Goal: Navigation & Orientation: Find specific page/section

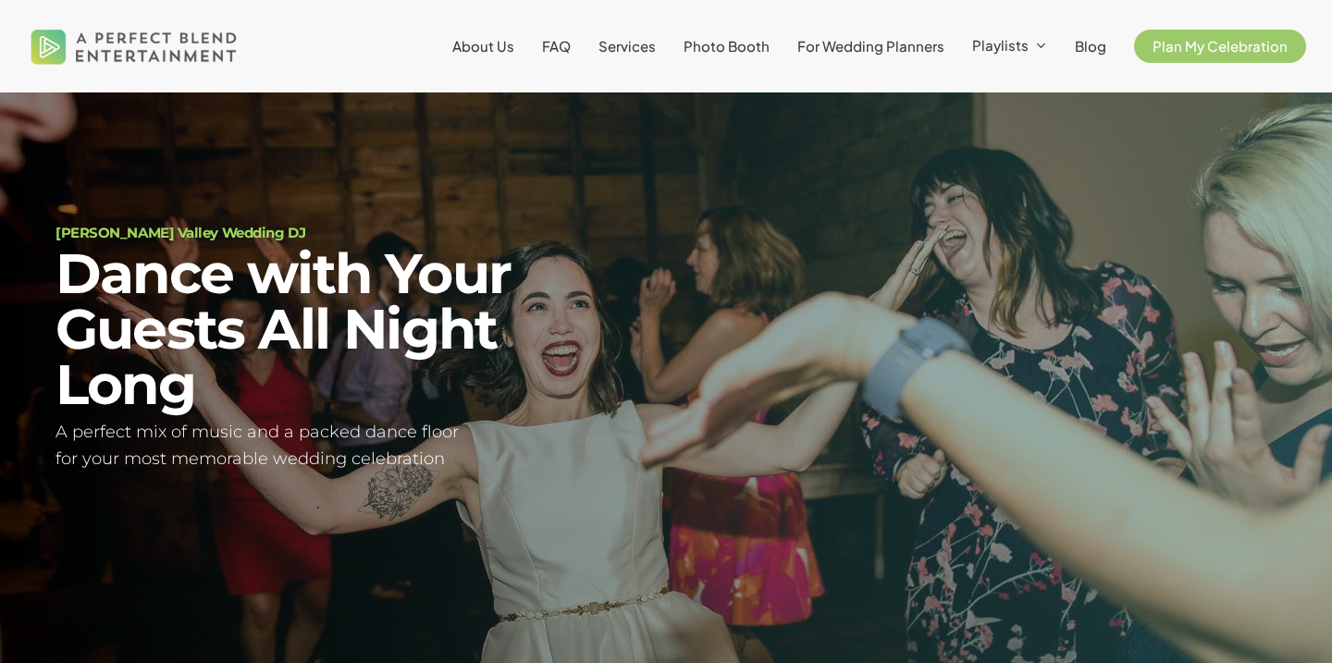
scroll to position [67, 0]
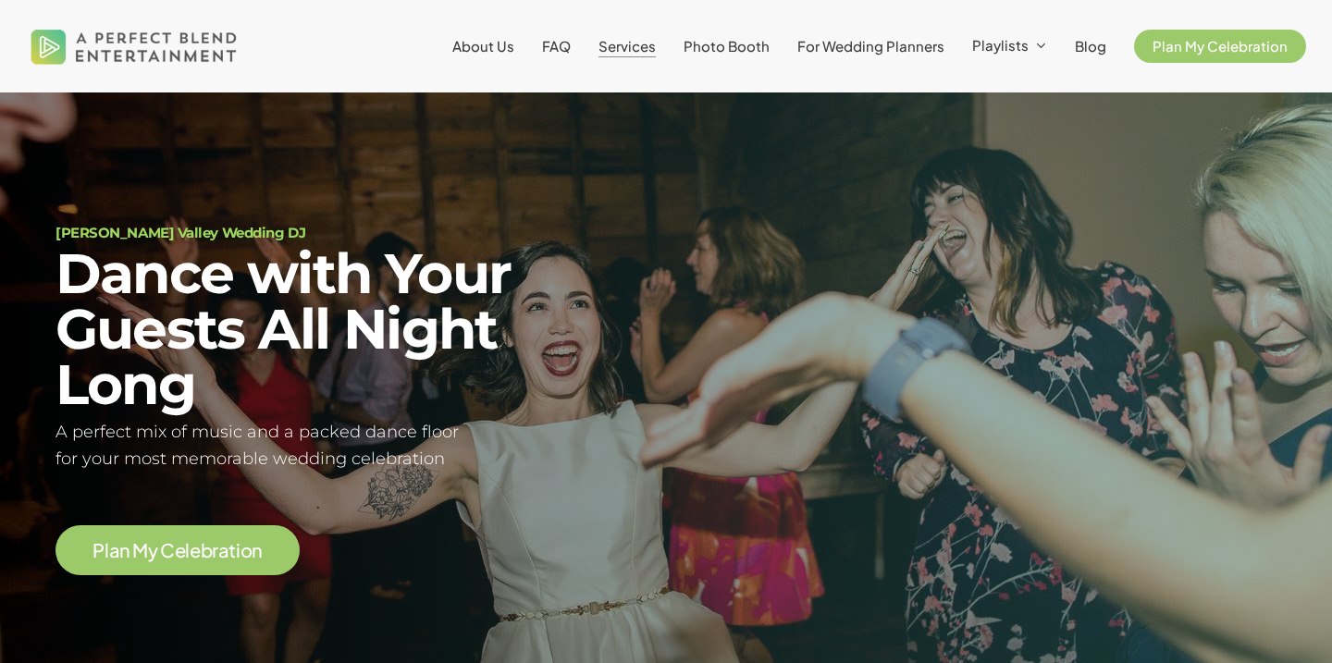
click at [649, 50] on span "Services" at bounding box center [626, 46] width 57 height 18
click at [656, 41] on span "Services" at bounding box center [626, 46] width 57 height 18
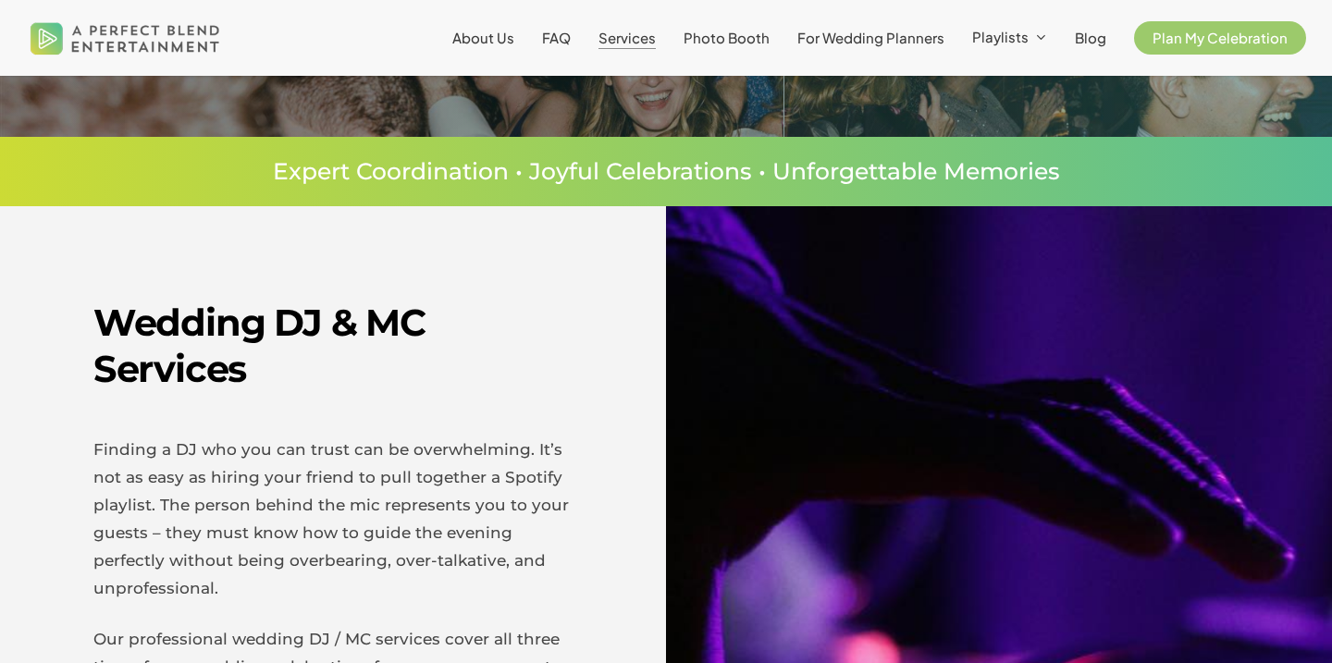
scroll to position [424, 0]
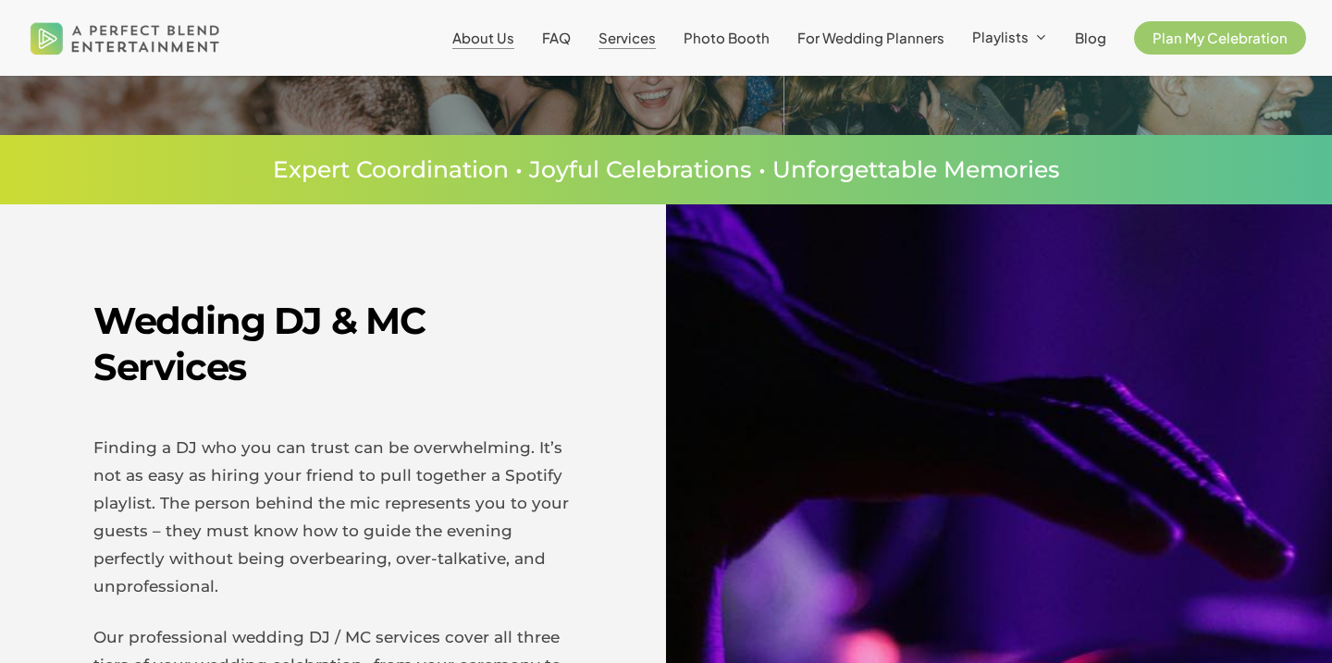
click at [514, 39] on span "About Us" at bounding box center [483, 38] width 62 height 18
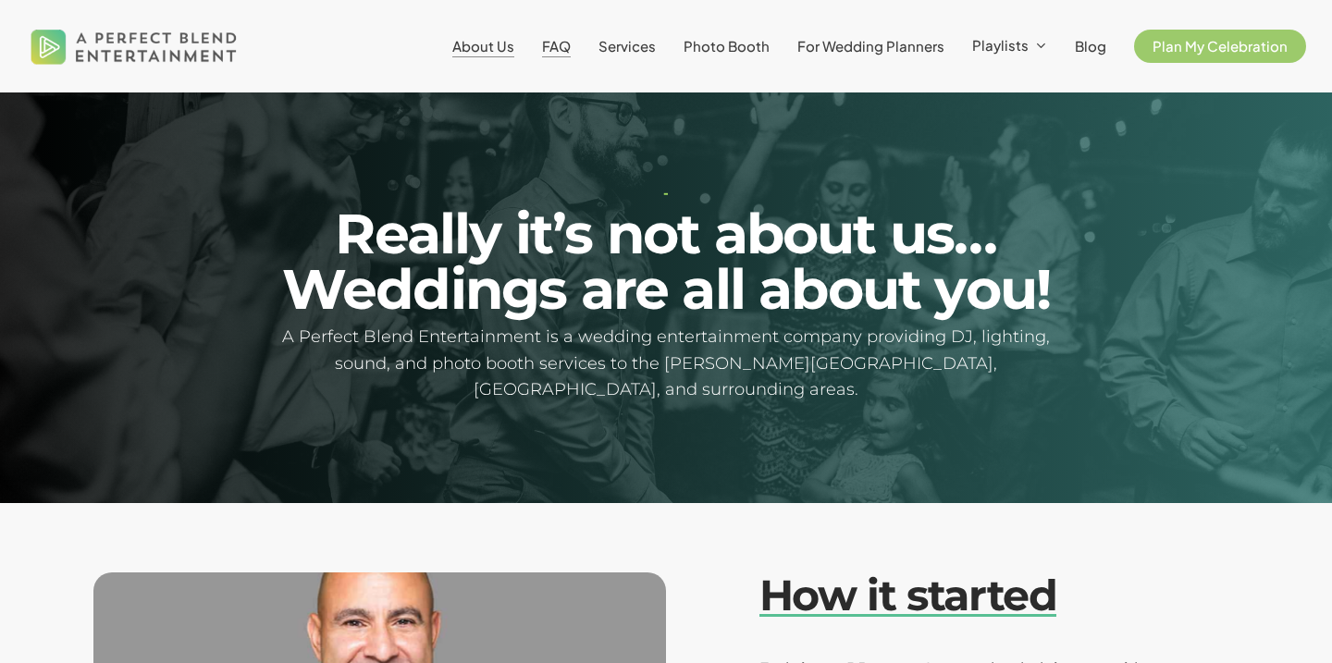
click at [571, 43] on span "FAQ" at bounding box center [556, 46] width 29 height 18
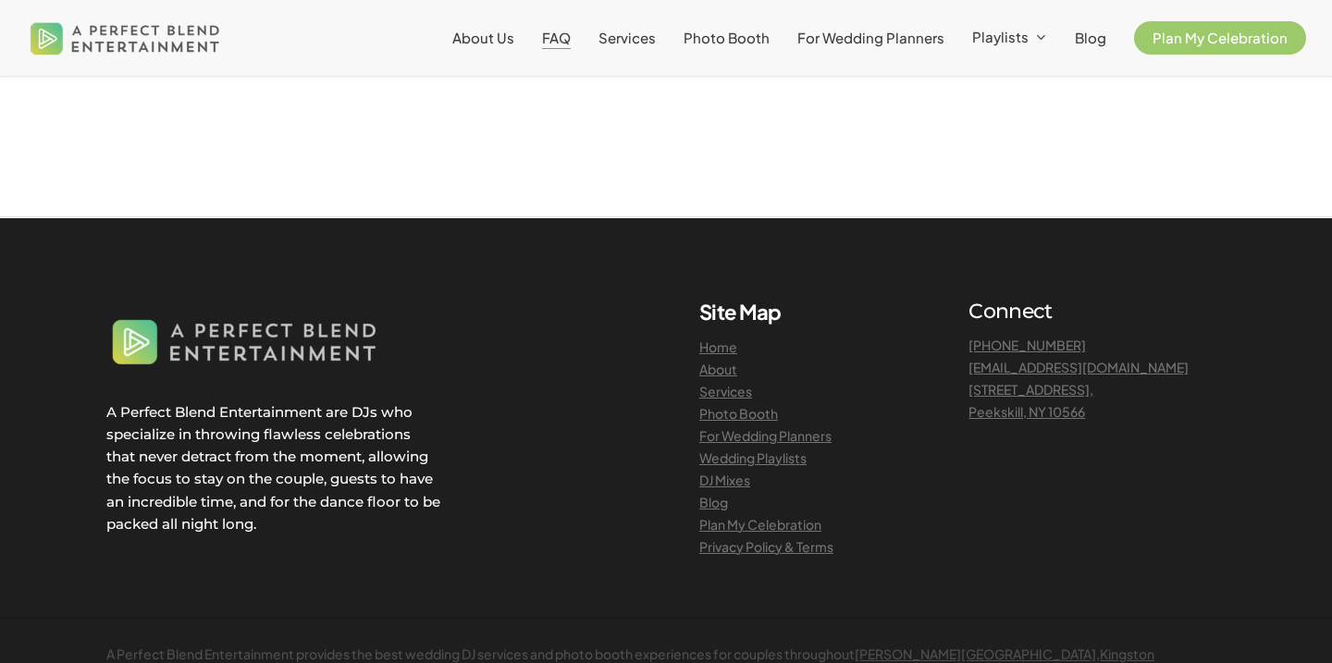
scroll to position [2068, 0]
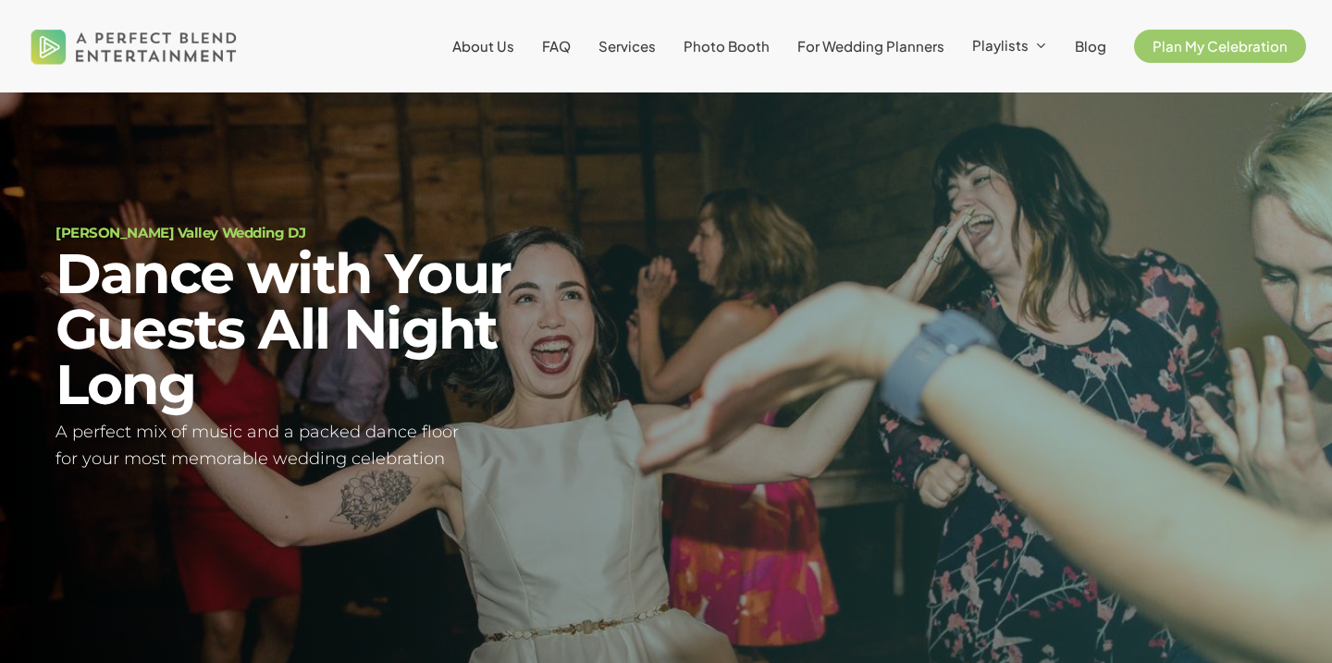
scroll to position [67, 0]
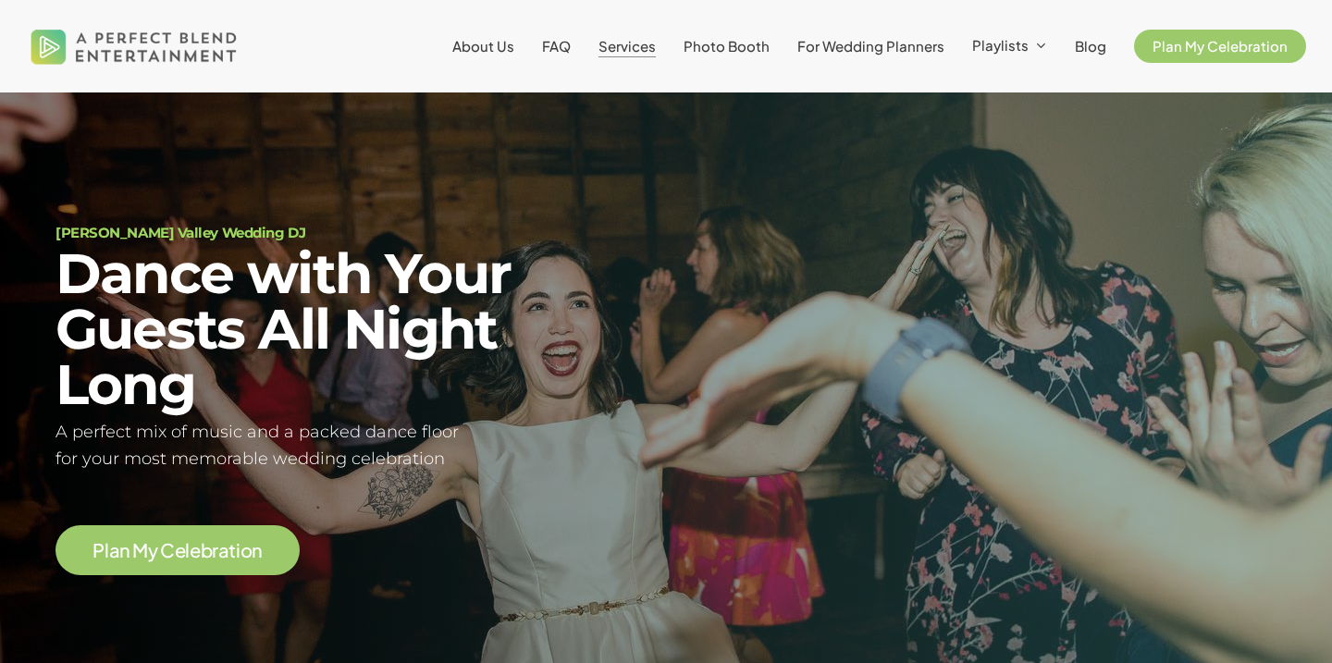
click at [638, 45] on span "Services" at bounding box center [626, 46] width 57 height 18
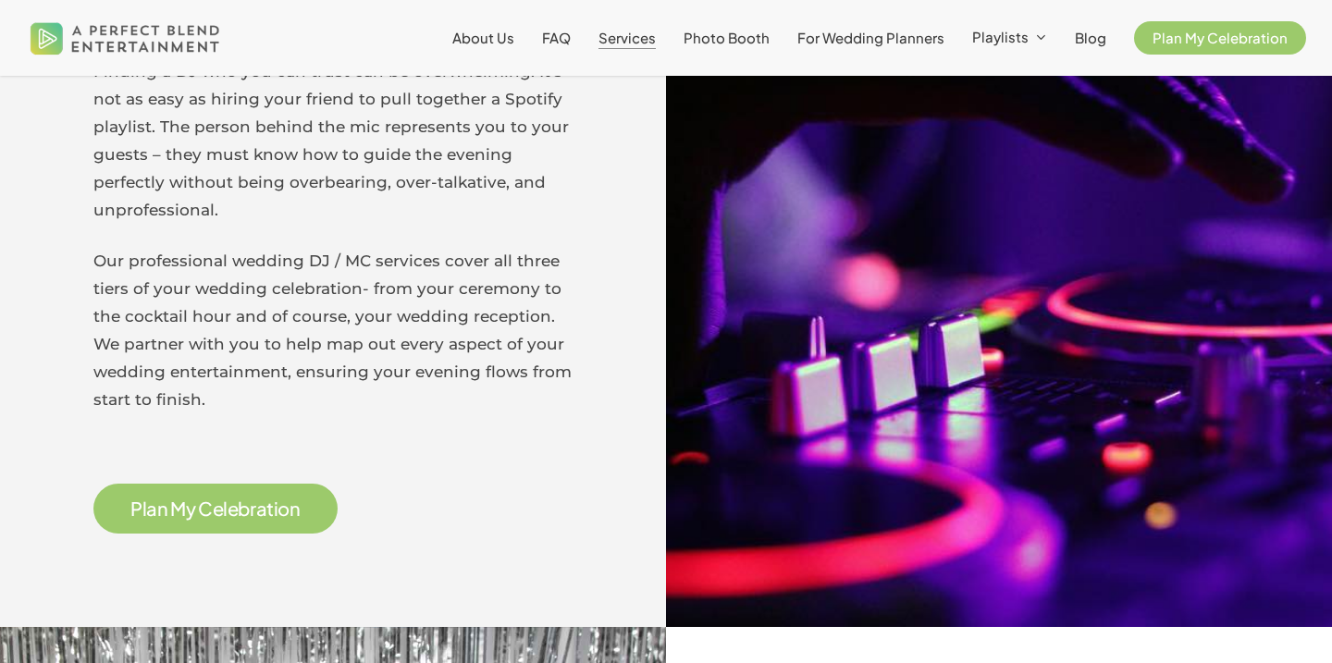
scroll to position [907, 0]
